Goal: Task Accomplishment & Management: Use online tool/utility

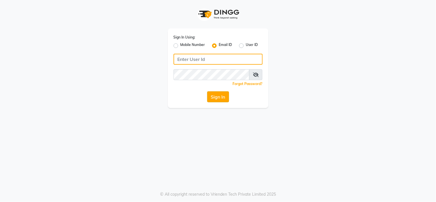
type input "[EMAIL_ADDRESS][DOMAIN_NAME]"
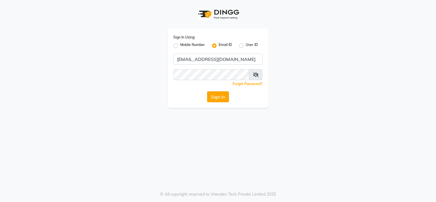
click at [222, 101] on button "Sign In" at bounding box center [218, 96] width 22 height 11
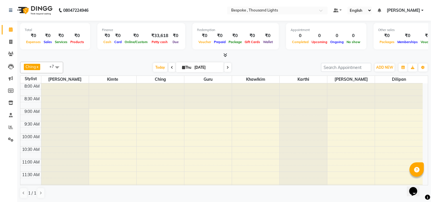
click at [381, 12] on icon at bounding box center [379, 10] width 3 height 4
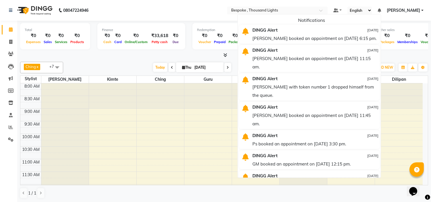
click at [381, 9] on icon at bounding box center [379, 10] width 3 height 4
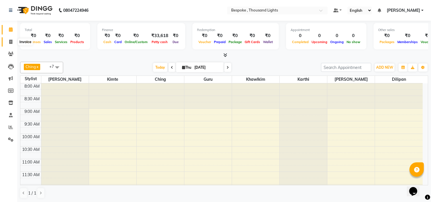
click at [13, 41] on span at bounding box center [11, 42] width 10 height 7
select select "8177"
select select "service"
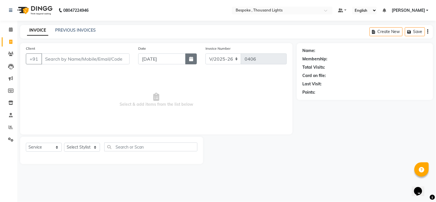
click at [192, 61] on icon "button" at bounding box center [191, 59] width 4 height 5
select select "9"
select select "2025"
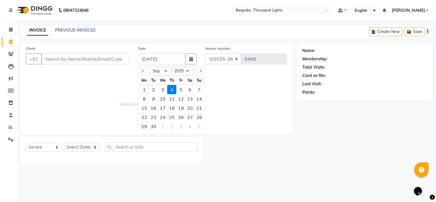
click at [145, 90] on div "1" at bounding box center [144, 89] width 9 height 9
type input "[DATE]"
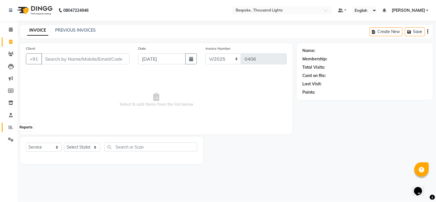
click at [9, 125] on icon at bounding box center [11, 127] width 4 height 4
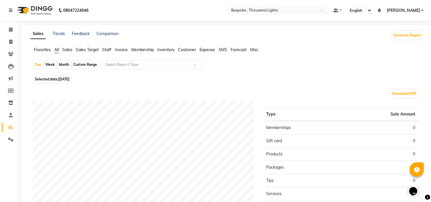
click at [67, 52] on span "Sales" at bounding box center [67, 49] width 10 height 5
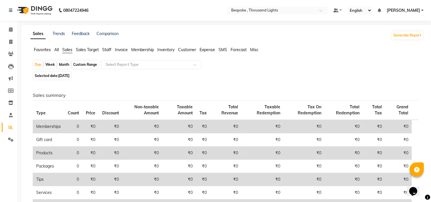
click at [86, 66] on div "Custom Range" at bounding box center [85, 65] width 27 height 8
select select "9"
select select "2025"
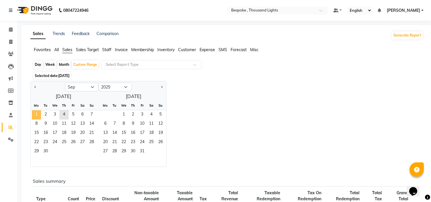
click at [34, 113] on span "1" at bounding box center [36, 114] width 9 height 9
click at [63, 116] on span "4" at bounding box center [63, 114] width 9 height 9
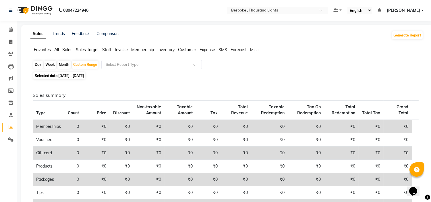
click at [110, 50] on span "Staff" at bounding box center [106, 49] width 9 height 5
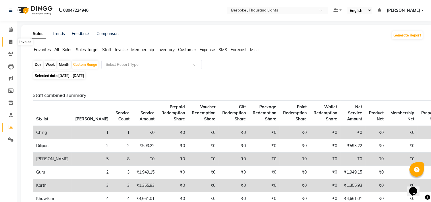
click at [12, 43] on icon at bounding box center [10, 42] width 3 height 4
select select "service"
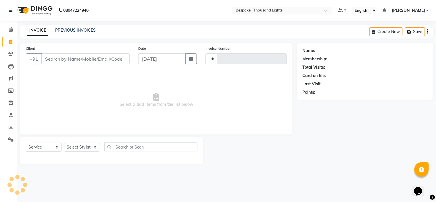
type input "0406"
select select "8177"
click at [57, 58] on input "Client" at bounding box center [85, 58] width 88 height 11
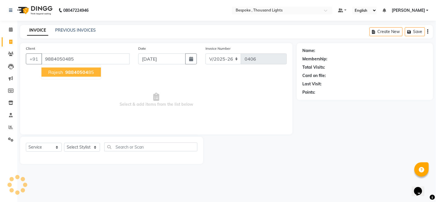
type input "9884050485"
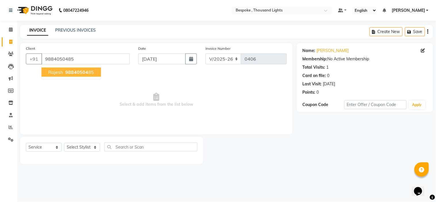
click at [60, 72] on span "rajesh" at bounding box center [55, 72] width 15 height 6
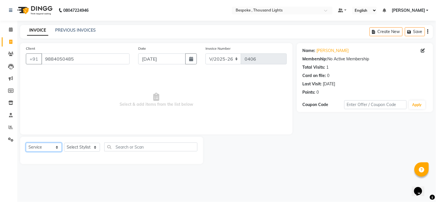
click at [54, 147] on select "Select Service Product Membership Package Voucher Prepaid Gift Card" at bounding box center [44, 147] width 36 height 9
click at [81, 148] on select "Select Stylist [PERSON_NAME] [PERSON_NAME] [PERSON_NAME] [PERSON_NAME]" at bounding box center [82, 147] width 36 height 9
select select "85164"
click at [64, 143] on select "Select Stylist [PERSON_NAME] [PERSON_NAME] [PERSON_NAME] [PERSON_NAME]" at bounding box center [82, 147] width 36 height 9
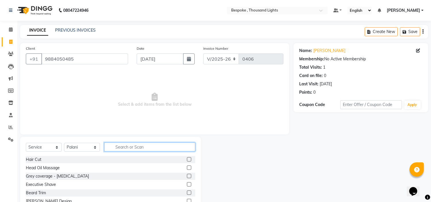
click at [121, 147] on input "text" at bounding box center [149, 146] width 91 height 9
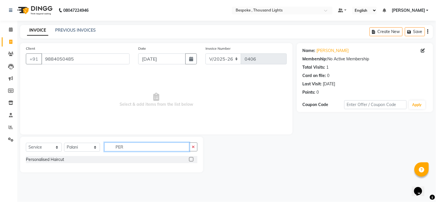
type input "PER"
click at [191, 160] on label at bounding box center [191, 159] width 4 height 4
click at [191, 160] on input "checkbox" at bounding box center [191, 160] width 4 height 4
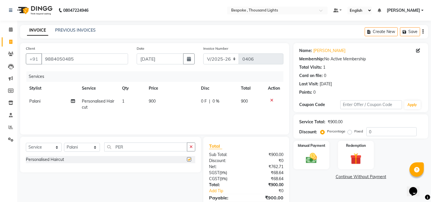
checkbox input "false"
click at [149, 148] on input "PER" at bounding box center [145, 146] width 83 height 9
type input "P"
type input "CLAS"
click at [190, 159] on label at bounding box center [189, 159] width 4 height 4
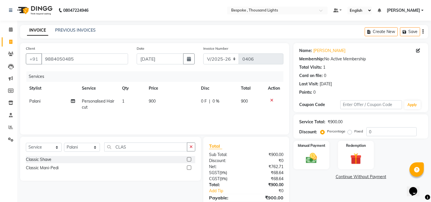
click at [190, 159] on input "checkbox" at bounding box center [189, 160] width 4 height 4
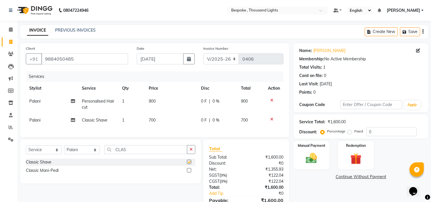
checkbox input "false"
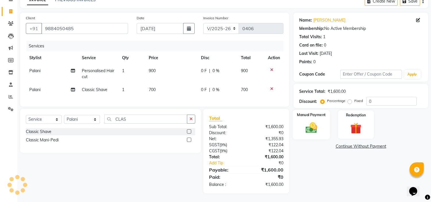
click at [319, 121] on img at bounding box center [311, 127] width 19 height 13
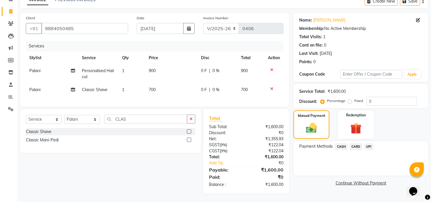
click at [342, 143] on span "CASH" at bounding box center [341, 146] width 12 height 7
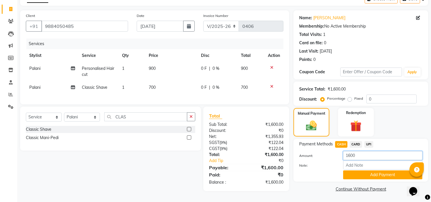
click at [356, 152] on input "1600" at bounding box center [382, 155] width 79 height 9
type input "1500"
click at [364, 171] on button "Add Payment" at bounding box center [382, 174] width 79 height 9
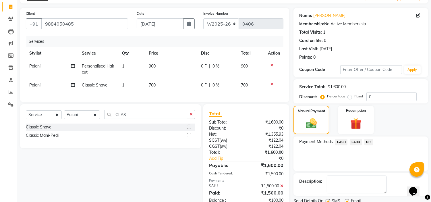
click at [371, 140] on span "UPI" at bounding box center [368, 142] width 9 height 7
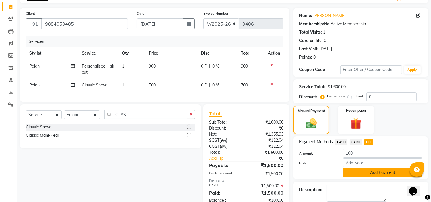
click at [368, 171] on button "Add Payment" at bounding box center [382, 172] width 79 height 9
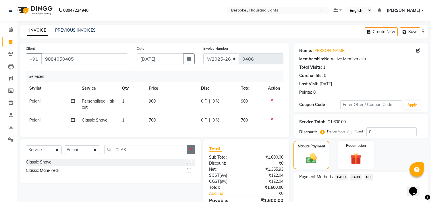
scroll to position [61, 0]
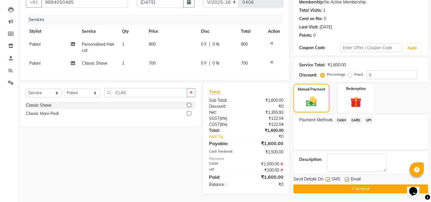
click at [372, 184] on button "Checkout" at bounding box center [360, 188] width 135 height 9
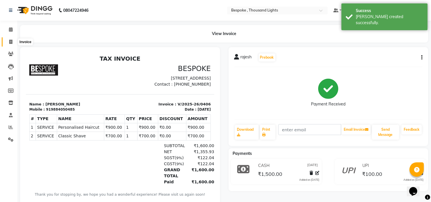
click at [10, 42] on icon at bounding box center [10, 42] width 3 height 4
select select "8177"
select select "service"
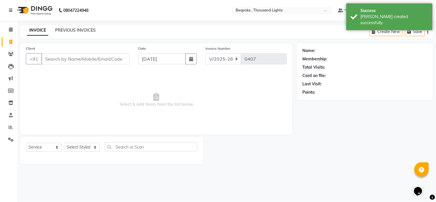
click at [87, 30] on link "PREVIOUS INVOICES" at bounding box center [75, 30] width 40 height 5
